Goal: Information Seeking & Learning: Find specific page/section

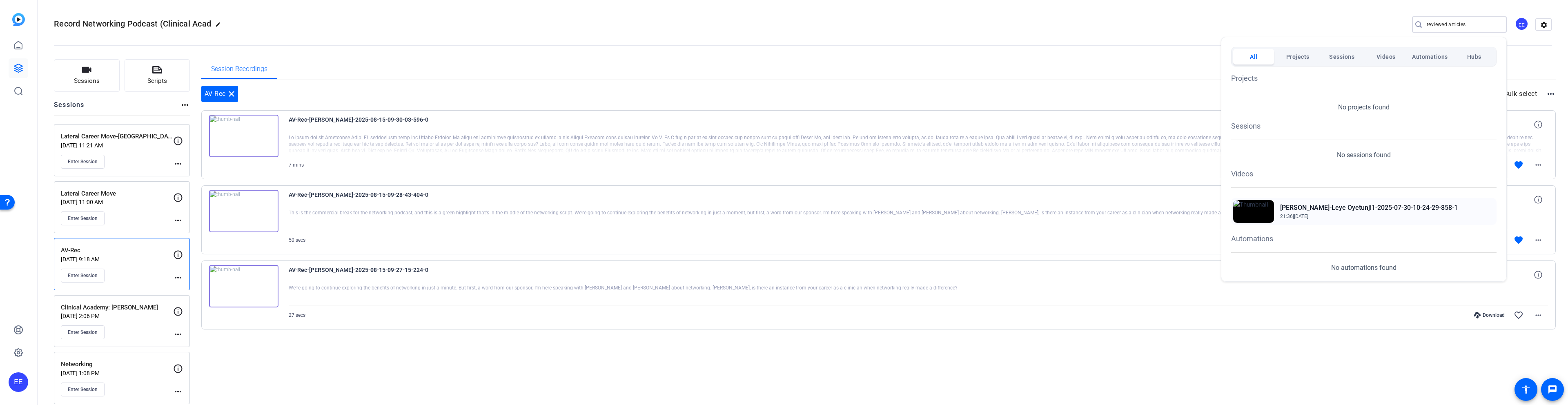
type input "reviewed articles"
click at [1335, 213] on span "21:36 | Jul 30, 2025" at bounding box center [1369, 216] width 178 height 7
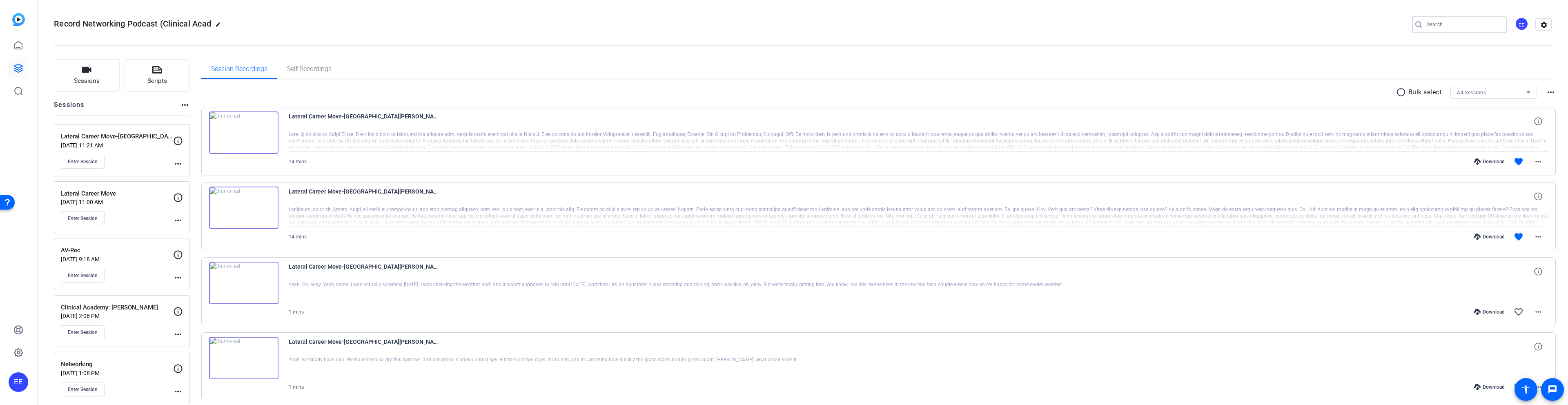
click at [1451, 22] on input "Search" at bounding box center [1463, 24] width 74 height 9
paste input "reviewed articles"
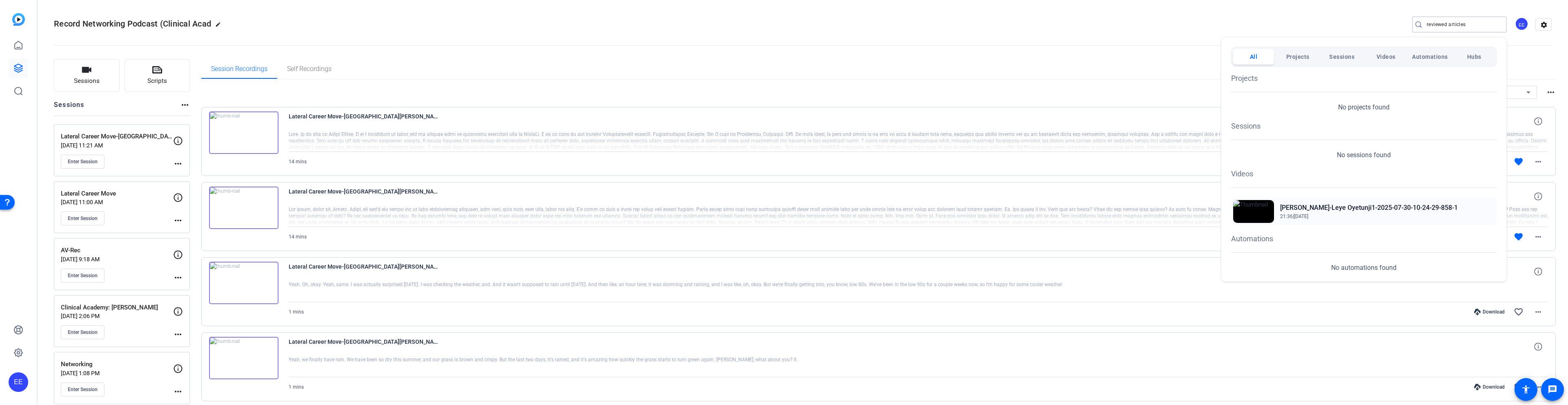
type input "reviewed articles"
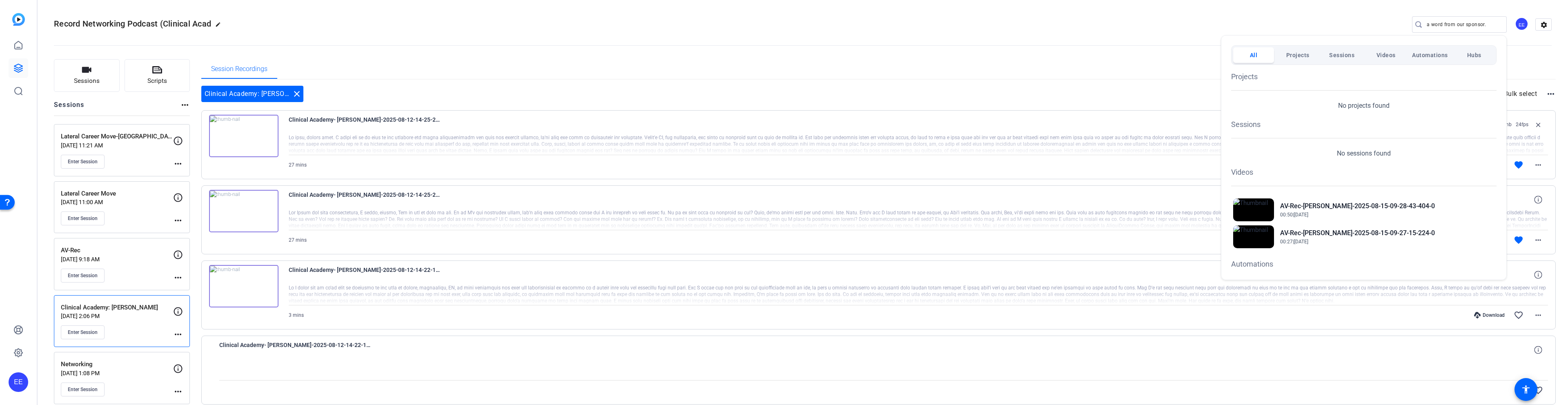
scroll to position [1, 0]
click at [1441, 24] on div at bounding box center [784, 202] width 1568 height 405
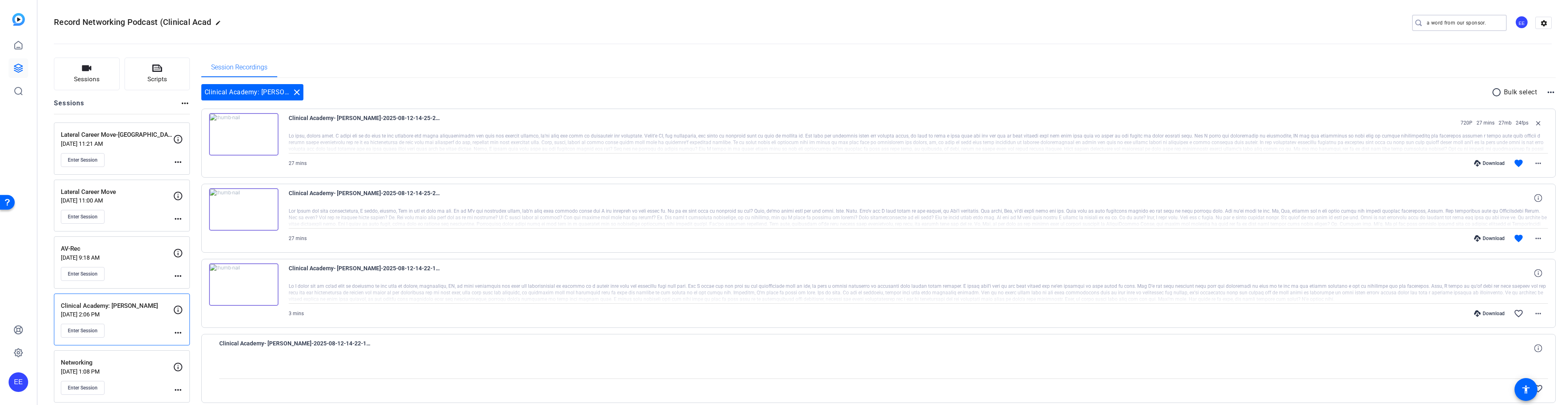
click at [1441, 24] on input "a word from our sponsor." at bounding box center [1463, 23] width 74 height 9
paste input "the peer reviewed articles"
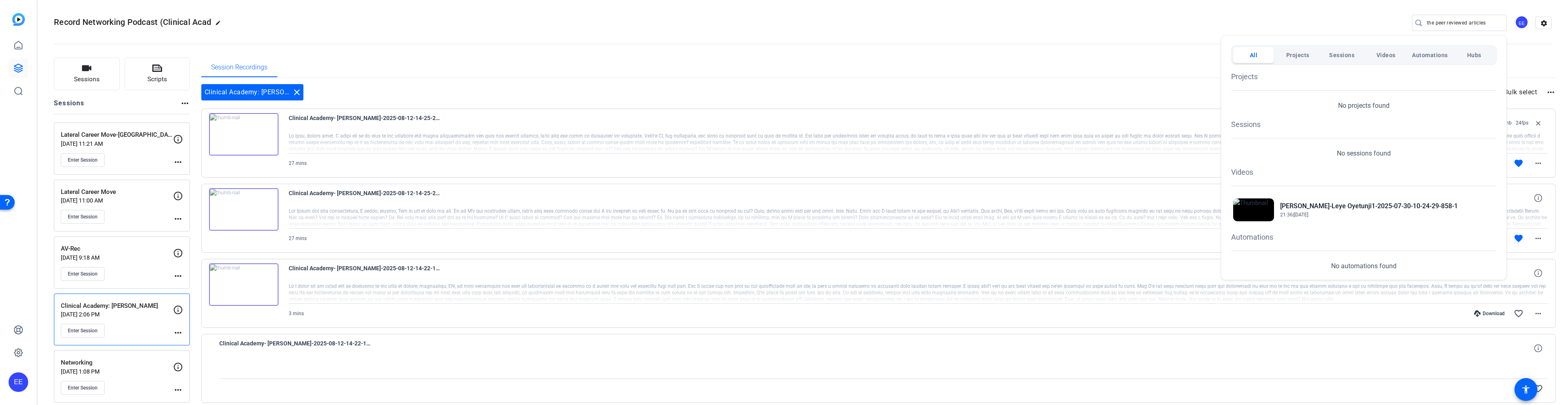
click at [1513, 64] on div at bounding box center [784, 202] width 1568 height 405
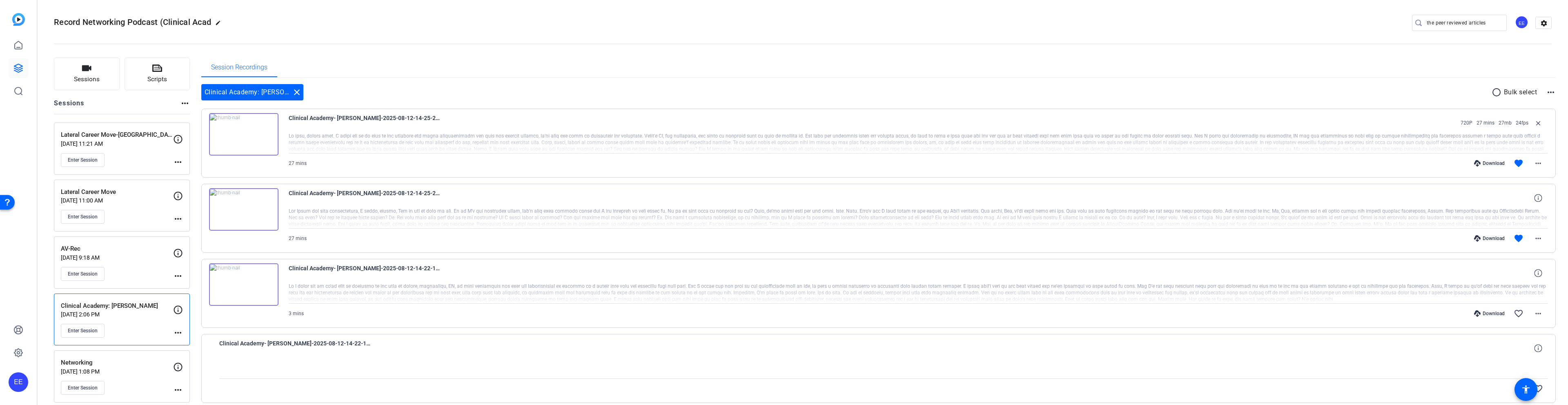
click at [1551, 94] on mat-icon "more_horiz" at bounding box center [1550, 92] width 9 height 9
click at [155, 73] on div at bounding box center [784, 202] width 1568 height 405
click at [156, 76] on span "Scripts" at bounding box center [157, 79] width 20 height 9
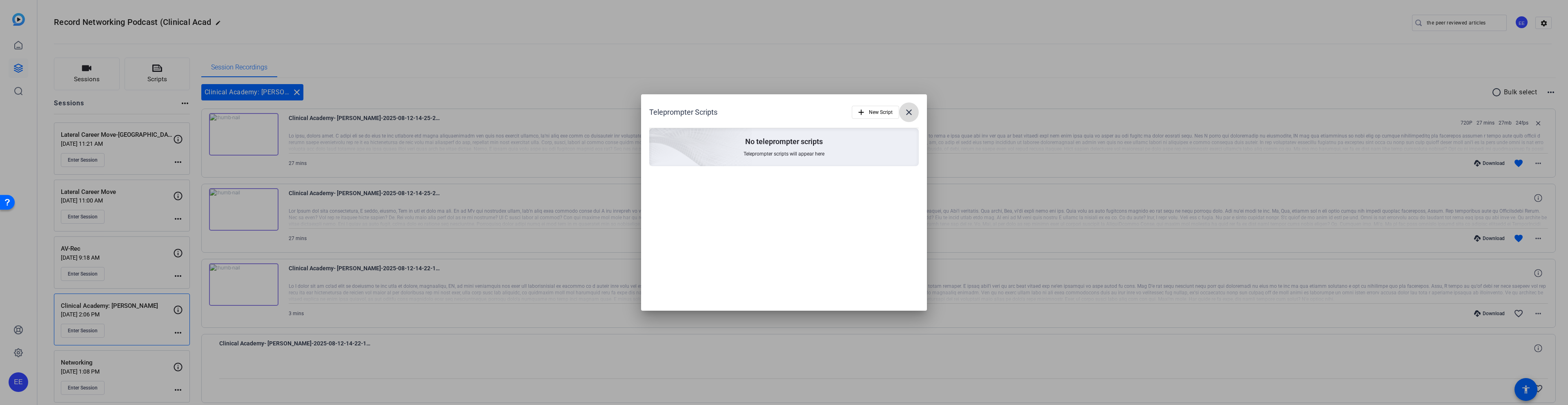
click at [910, 115] on mat-icon "close" at bounding box center [909, 112] width 9 height 9
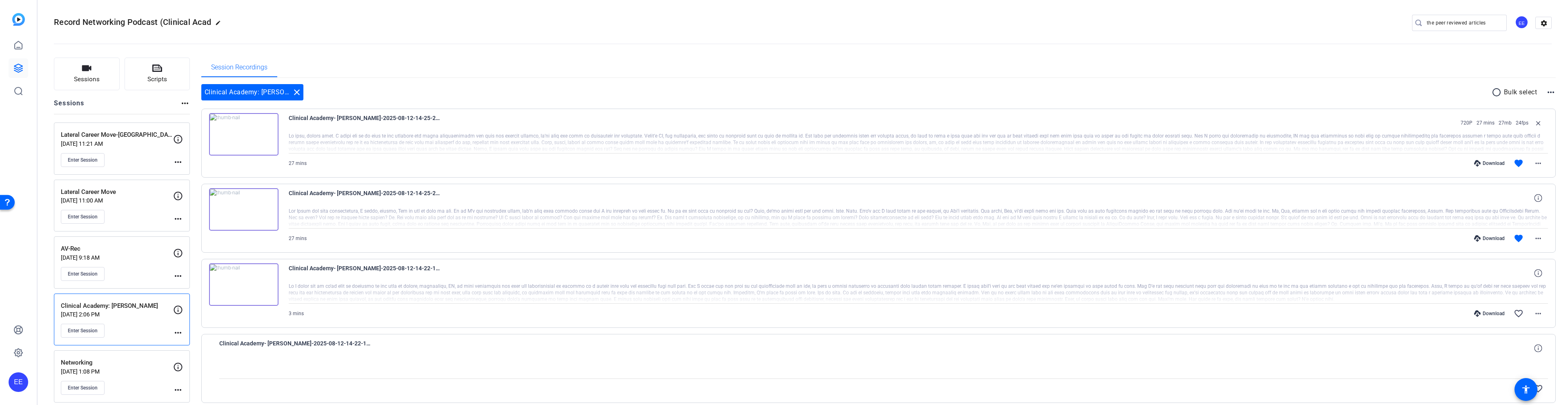
click at [178, 333] on mat-icon "more_horiz" at bounding box center [178, 333] width 9 height 9
click at [143, 318] on div at bounding box center [784, 202] width 1568 height 405
click at [159, 312] on p "[DATE] 2:06 PM" at bounding box center [117, 314] width 112 height 7
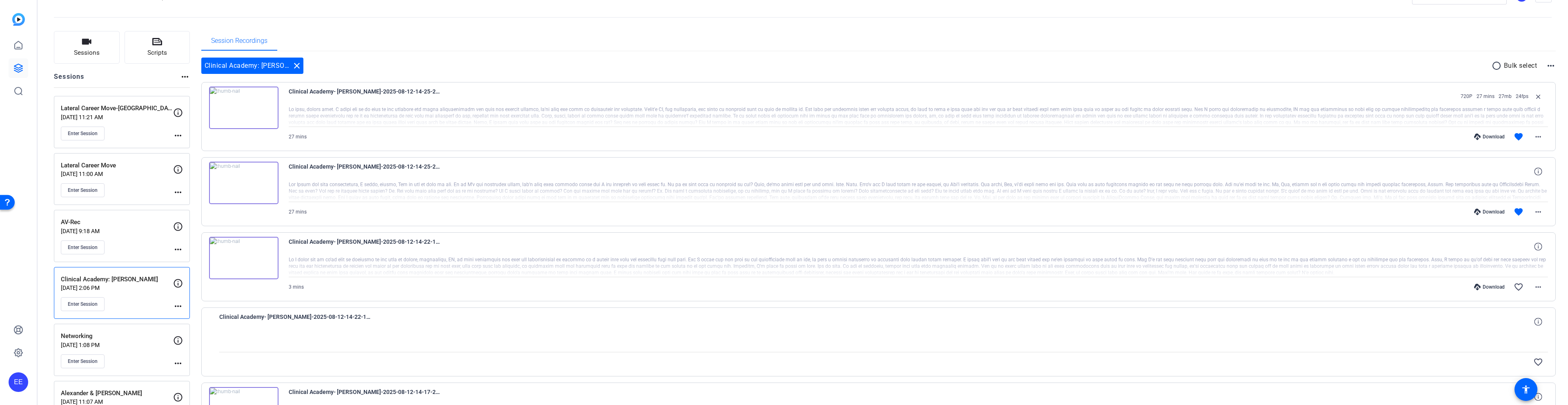
scroll to position [0, 0]
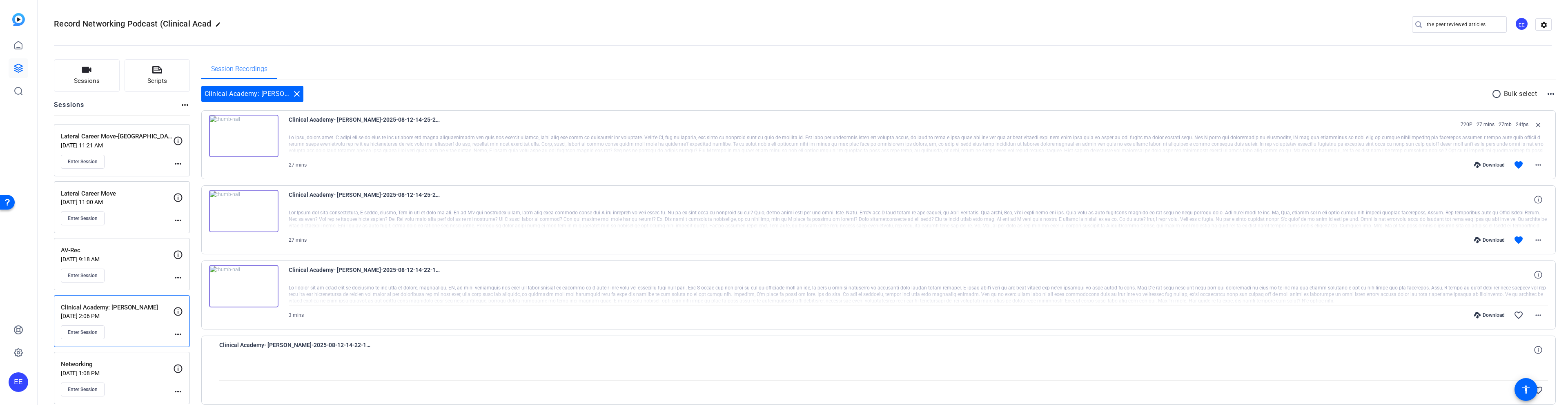
click at [1488, 27] on input "the peer reviewed articles" at bounding box center [1463, 24] width 74 height 9
click at [1496, 24] on input "the peer reviewed articles" at bounding box center [1463, 24] width 74 height 9
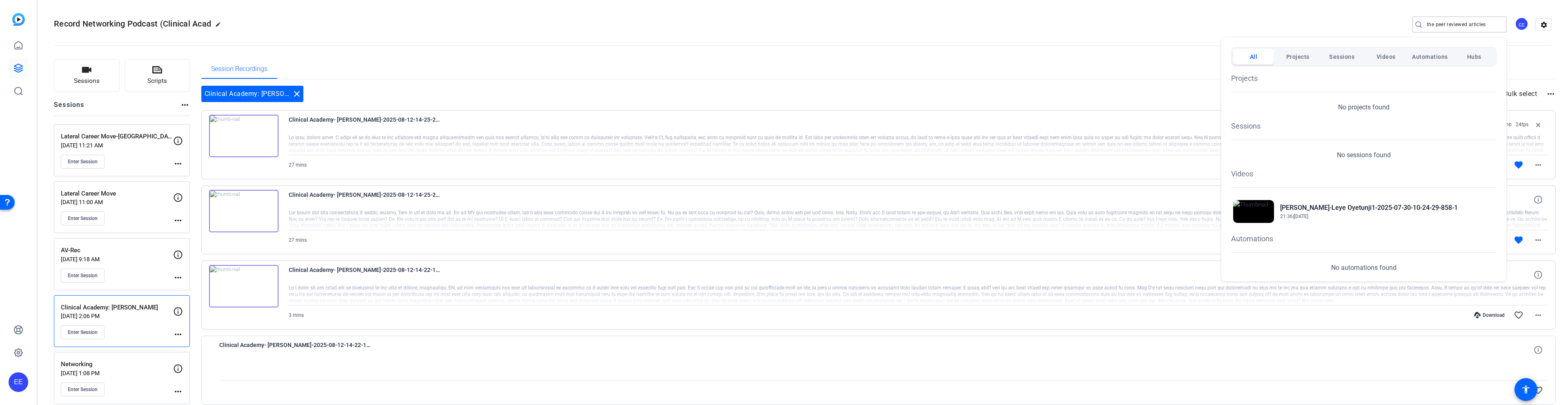
click at [623, 65] on div at bounding box center [784, 202] width 1568 height 405
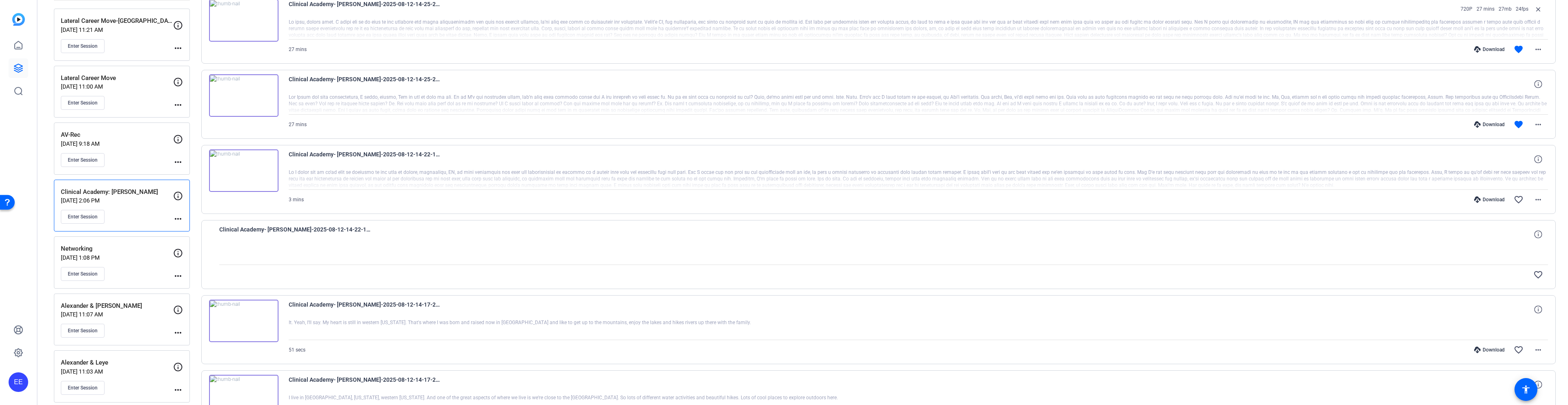
scroll to position [115, 0]
click at [145, 383] on div "Enter Session" at bounding box center [117, 388] width 112 height 14
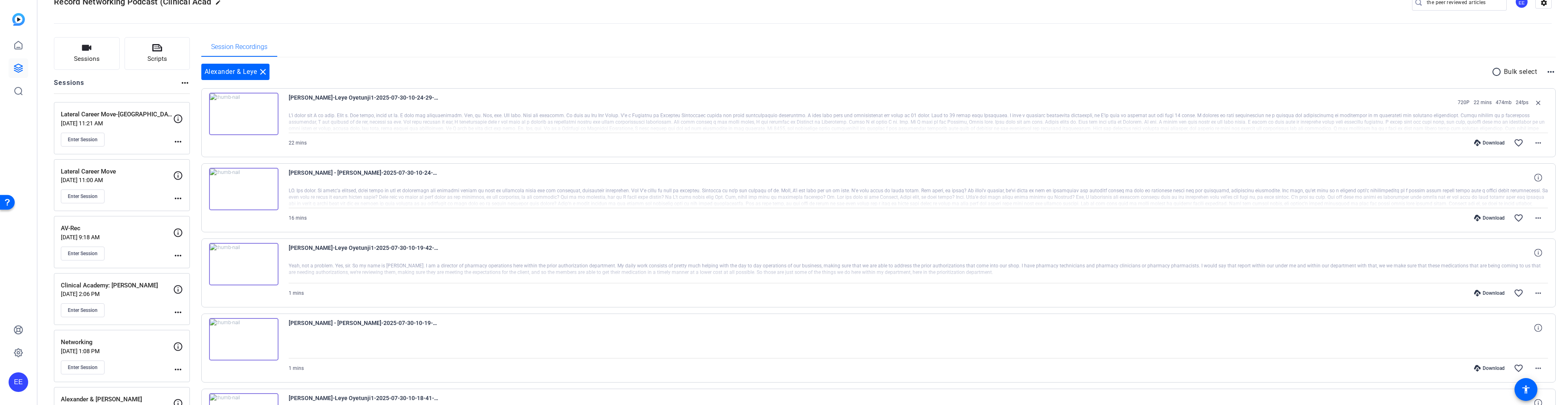
scroll to position [0, 0]
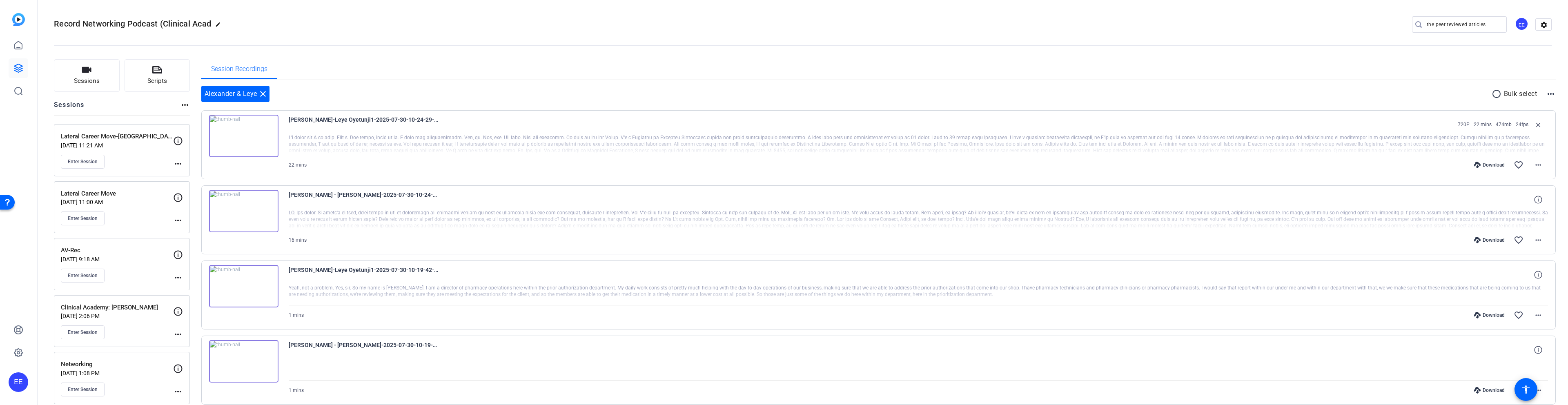
click at [312, 137] on div at bounding box center [918, 145] width 1260 height 20
click at [439, 146] on div at bounding box center [918, 145] width 1260 height 20
click at [439, 145] on div at bounding box center [918, 145] width 1260 height 20
click at [265, 141] on img at bounding box center [243, 136] width 70 height 43
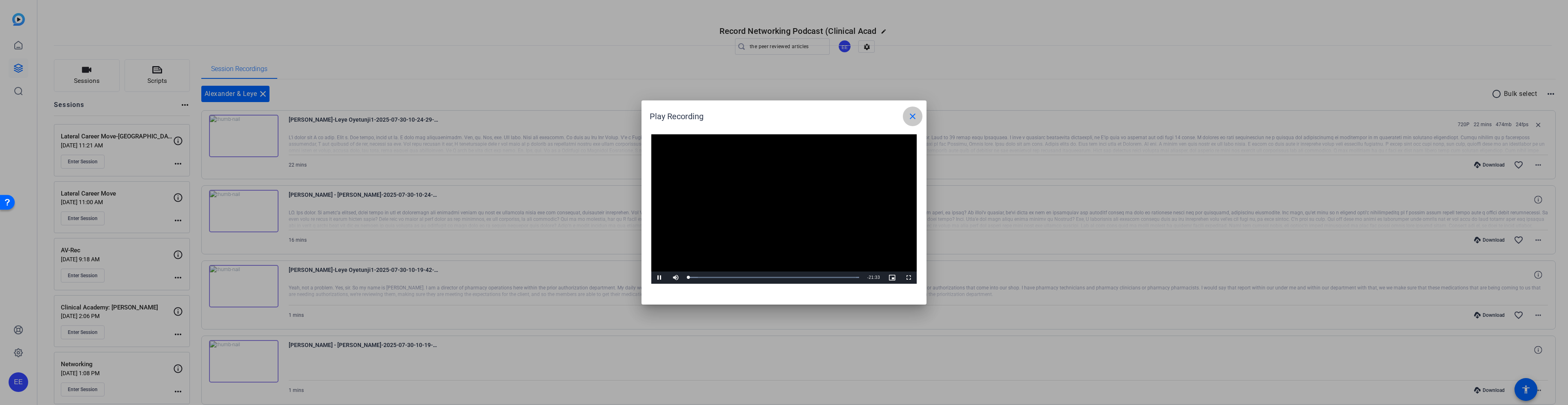
click at [915, 116] on mat-icon "close" at bounding box center [912, 116] width 9 height 9
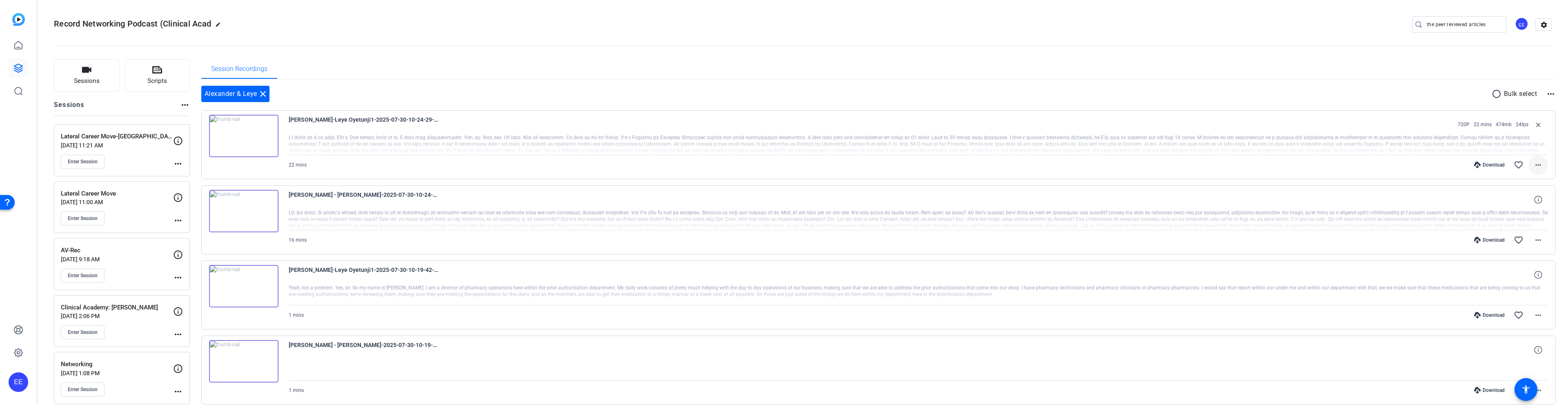
click at [1536, 165] on mat-icon "more_horiz" at bounding box center [1538, 165] width 9 height 9
click at [1521, 245] on span "Download Transcript" at bounding box center [1517, 243] width 49 height 9
click at [1446, 26] on input "the peer reviewed articles" at bounding box center [1463, 24] width 74 height 9
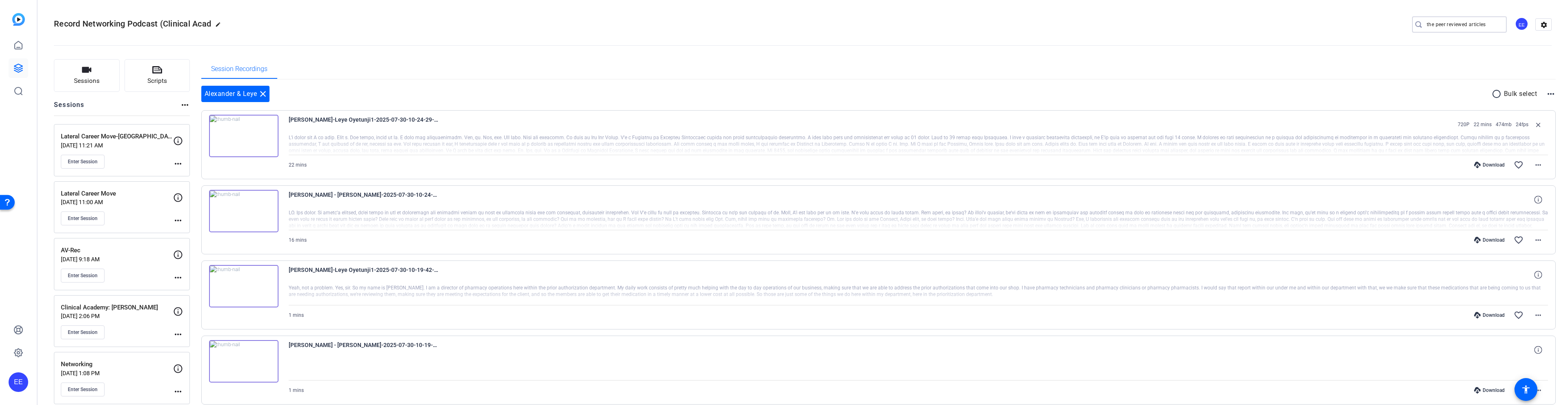
paste input "skills ecosystem"
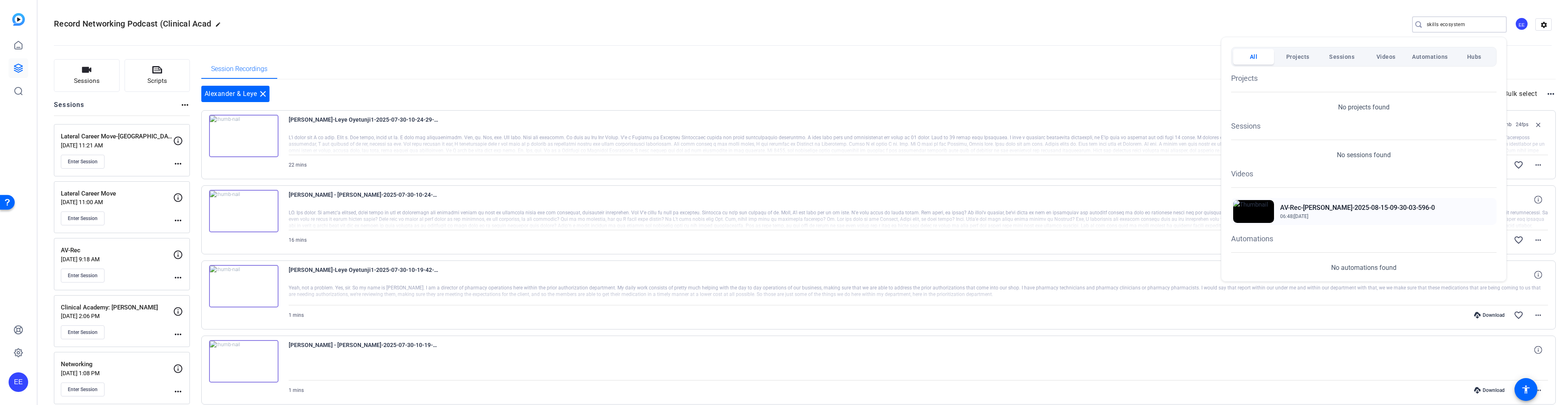
scroll to position [1, 0]
click at [449, 346] on div at bounding box center [784, 202] width 1568 height 405
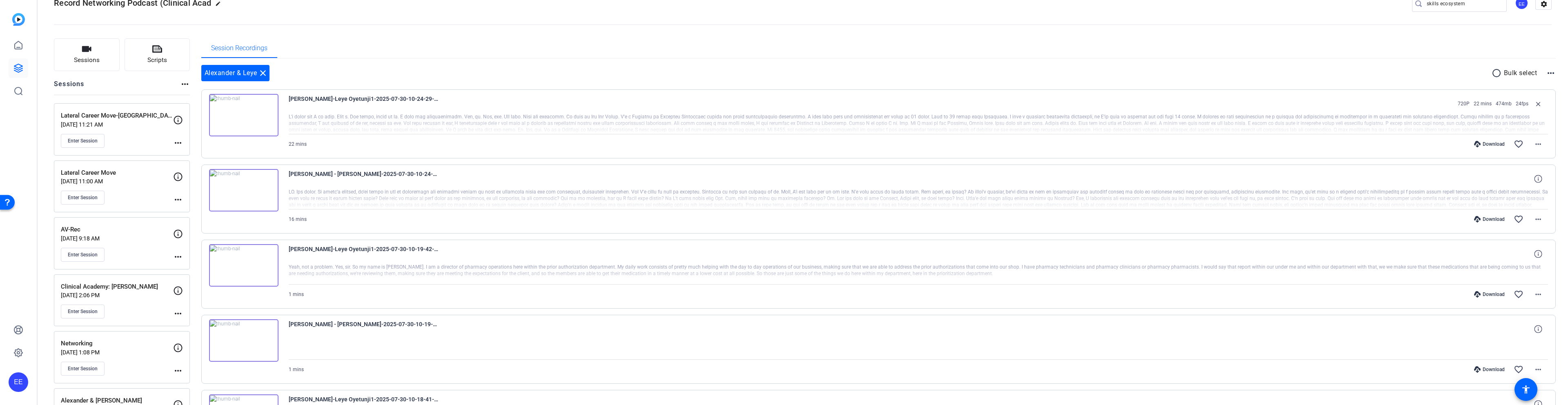
scroll to position [22, 0]
click at [143, 240] on p "[DATE] 9:18 AM" at bounding box center [117, 238] width 112 height 7
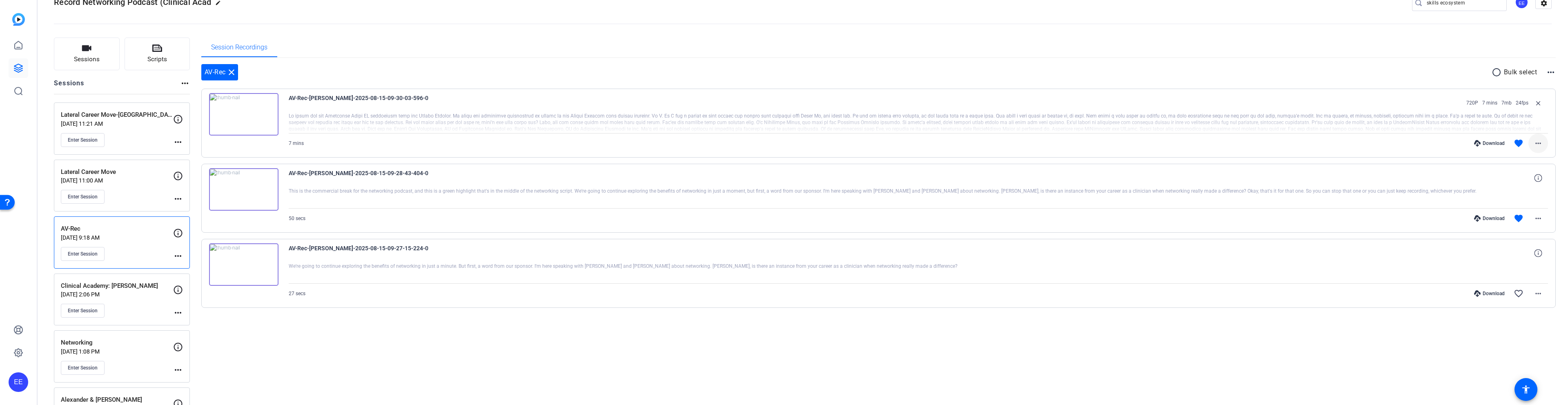
click at [1538, 143] on mat-icon "more_horiz" at bounding box center [1538, 143] width 9 height 9
click at [1521, 223] on span "Download Transcript" at bounding box center [1517, 222] width 49 height 9
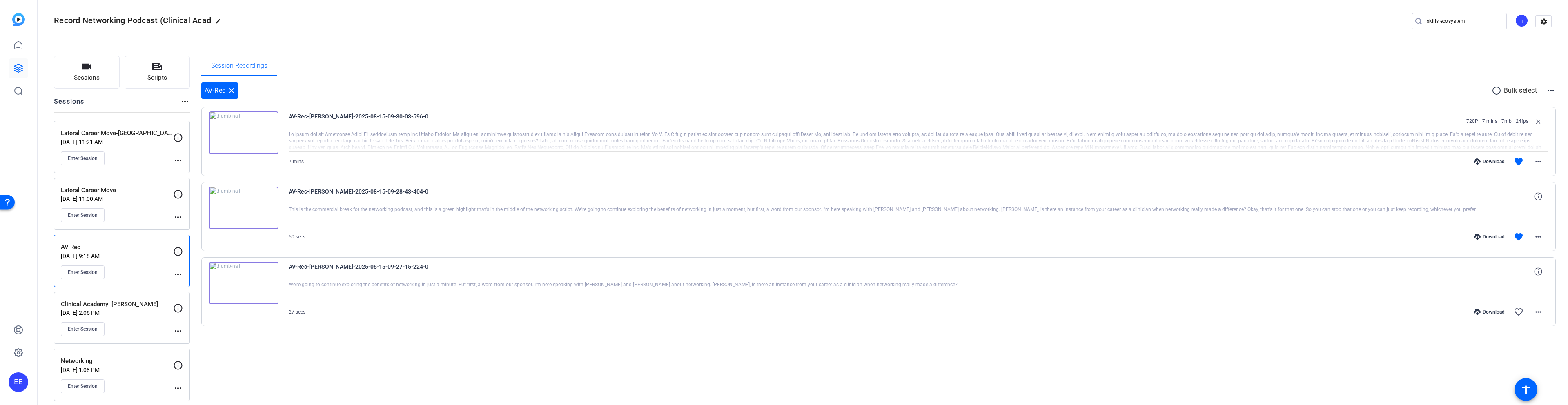
scroll to position [0, 0]
click at [1484, 27] on input "skills ecosystem" at bounding box center [1463, 24] width 74 height 9
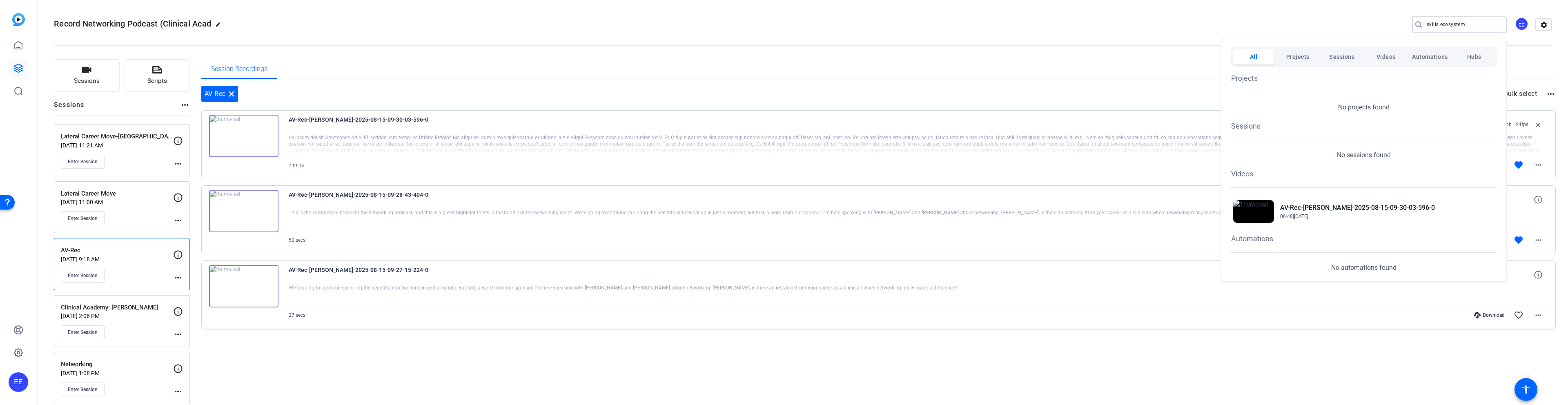
click at [410, 128] on div at bounding box center [784, 202] width 1568 height 405
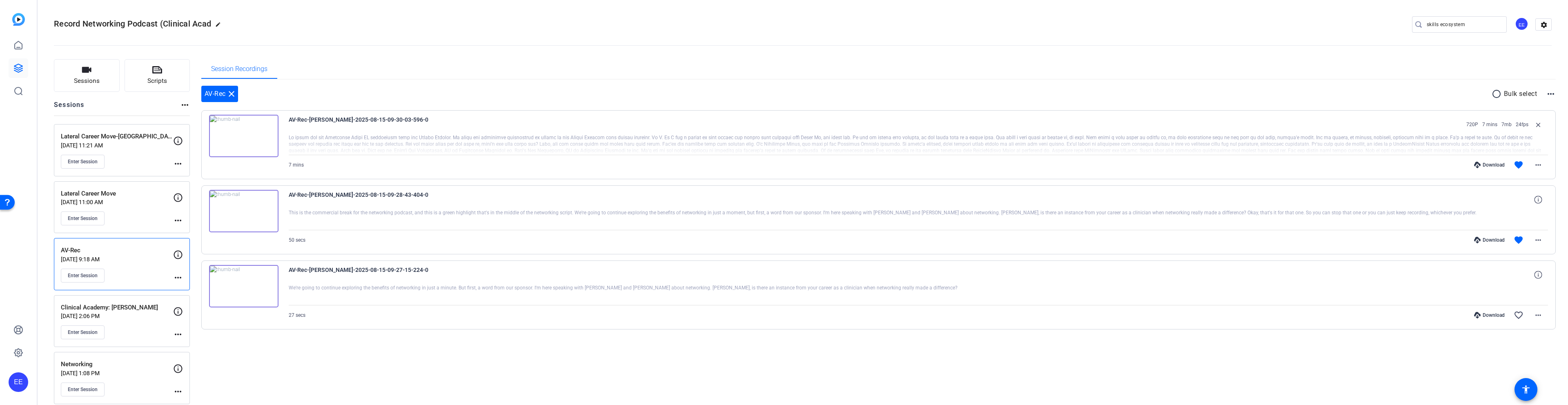
click at [1425, 144] on div at bounding box center [918, 145] width 1260 height 20
click at [1446, 24] on input "skills ecosystem" at bounding box center [1463, 24] width 74 height 9
paste input "found a way to gain skills"
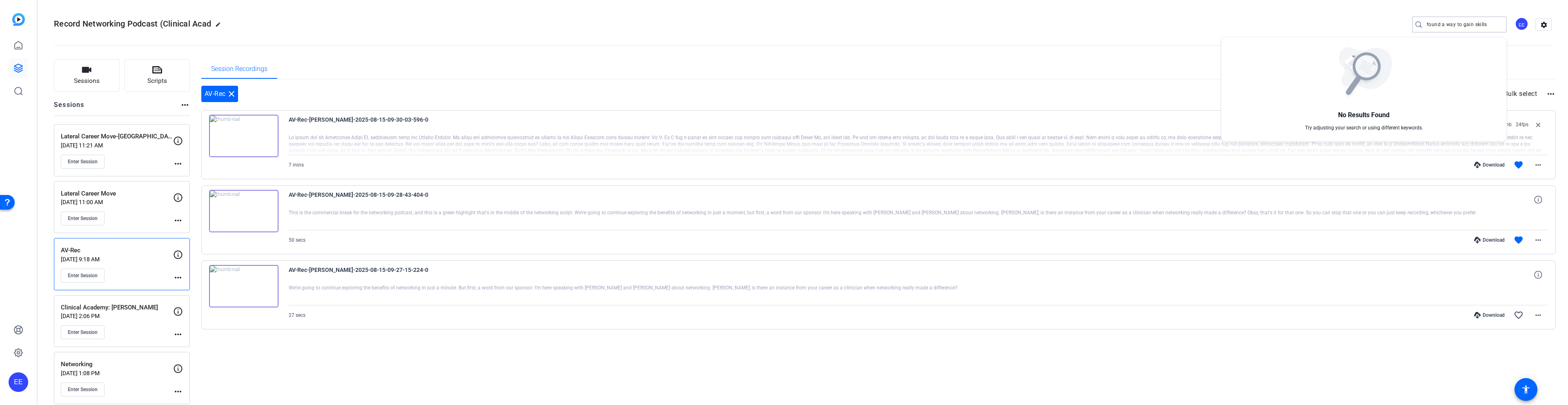
click at [1492, 23] on div at bounding box center [784, 202] width 1568 height 405
click at [1487, 25] on input "found a way to gain skills" at bounding box center [1463, 24] width 74 height 9
type input "found a way to"
